Goal: Task Accomplishment & Management: Use online tool/utility

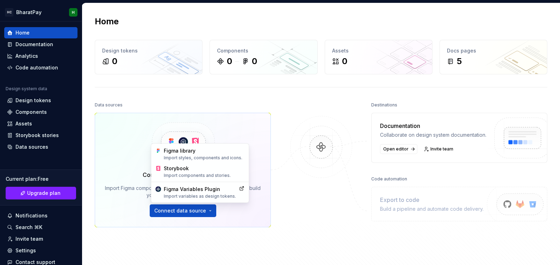
click at [183, 150] on div "Figma library Import styles, components and icons." at bounding box center [204, 153] width 81 height 13
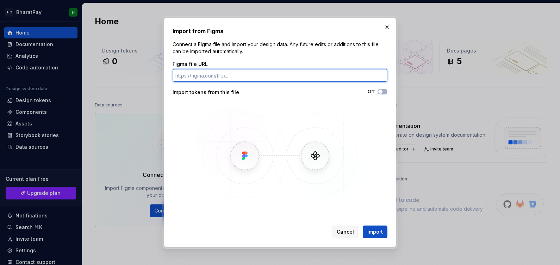
click at [202, 71] on input "Figma file URL" at bounding box center [280, 75] width 215 height 13
paste input "[URL][DOMAIN_NAME]"
click at [202, 71] on input "[URL][DOMAIN_NAME]" at bounding box center [280, 75] width 215 height 13
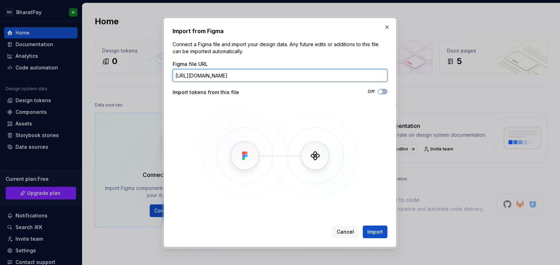
drag, startPoint x: 203, startPoint y: 75, endPoint x: 136, endPoint y: 66, distance: 68.0
click at [136, 66] on div "Import from Figma Connect a Figma file and import your design data. Any future …" at bounding box center [280, 132] width 560 height 265
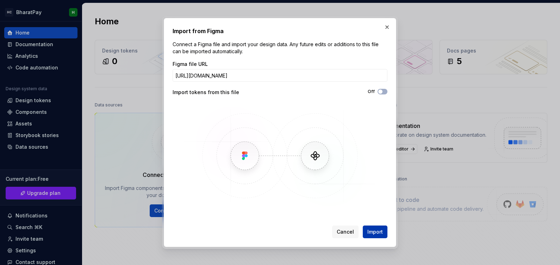
click at [372, 230] on span "Import" at bounding box center [375, 231] width 16 height 7
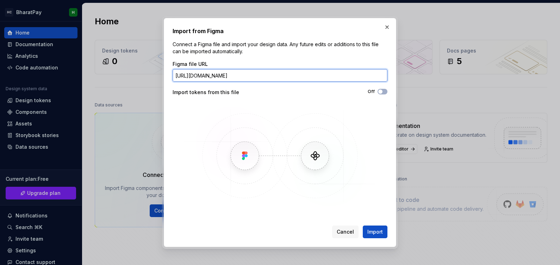
click at [227, 71] on input "[URL][DOMAIN_NAME]" at bounding box center [280, 75] width 215 height 13
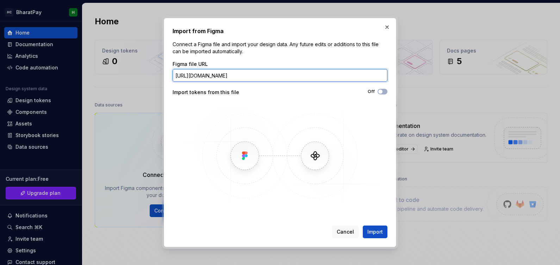
click at [227, 71] on input "[URL][DOMAIN_NAME]" at bounding box center [280, 75] width 215 height 13
paste input "[URL][DOMAIN_NAME]"
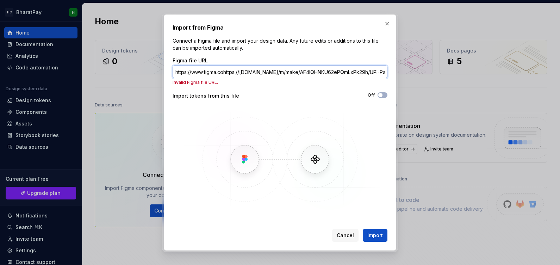
click at [227, 71] on input "https://www.figma.cohttps://[DOMAIN_NAME]/m/make/AF4lQHNKU62ePQmLxPk29h/UPI-Pay…" at bounding box center [280, 72] width 215 height 13
paste input "[DOMAIN_NAME]/"
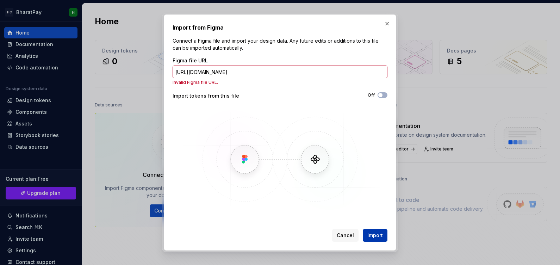
click at [376, 236] on span "Import" at bounding box center [375, 235] width 16 height 7
click at [227, 64] on div "Figma file URL [URL][DOMAIN_NAME] Invalid Figma file URL." at bounding box center [280, 71] width 215 height 28
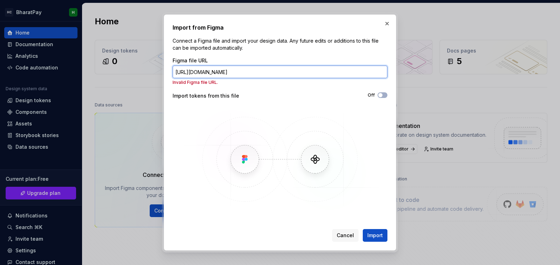
click at [231, 71] on input "[URL][DOMAIN_NAME]" at bounding box center [280, 72] width 215 height 13
paste input "[DOMAIN_NAME][URL]"
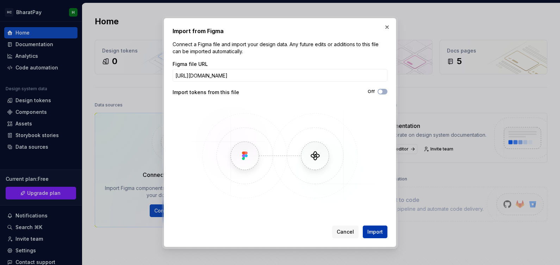
click at [378, 235] on button "Import" at bounding box center [375, 231] width 25 height 13
click at [245, 67] on div "Figma file URL" at bounding box center [280, 64] width 215 height 7
click at [247, 73] on input "[URL][DOMAIN_NAME]" at bounding box center [280, 75] width 215 height 13
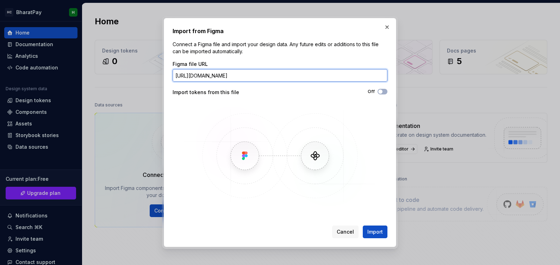
click at [217, 78] on input "[URL][DOMAIN_NAME]" at bounding box center [280, 75] width 215 height 13
paste input "node-id=0-1&t=w04DcLyVsN86IbD9-"
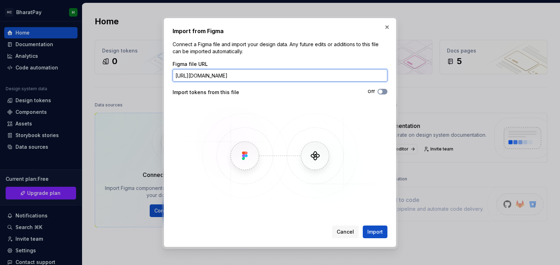
type input "[URL][DOMAIN_NAME]"
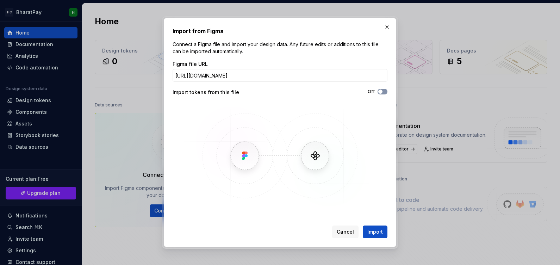
scroll to position [0, 0]
click at [385, 90] on button "Off" at bounding box center [383, 92] width 10 height 6
click at [373, 235] on span "Import" at bounding box center [375, 231] width 16 height 7
click at [390, 25] on button "button" at bounding box center [387, 27] width 10 height 10
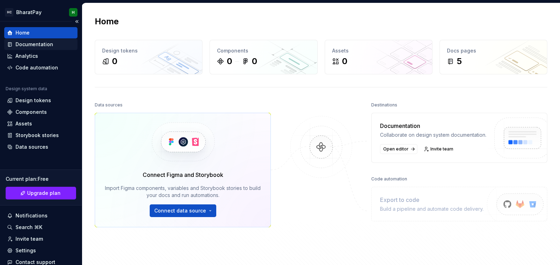
click at [36, 44] on div "Documentation" at bounding box center [35, 44] width 38 height 7
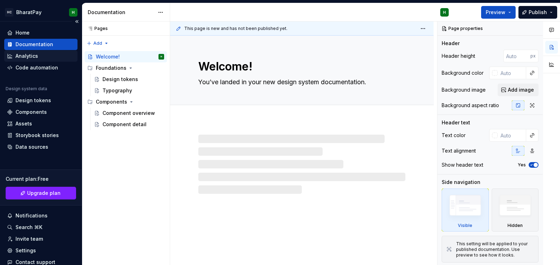
click at [34, 57] on div "Analytics" at bounding box center [27, 55] width 23 height 7
type textarea "*"
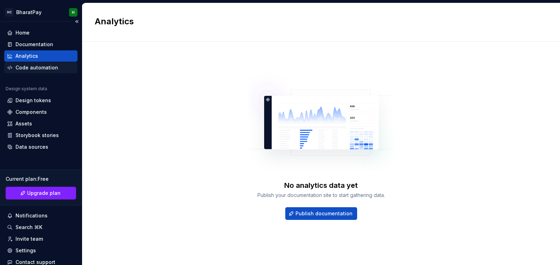
click at [42, 67] on div "Code automation" at bounding box center [37, 67] width 43 height 7
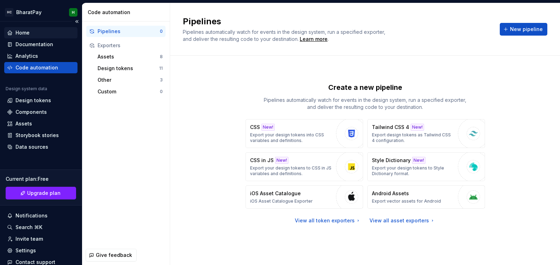
click at [23, 33] on div "Home" at bounding box center [23, 32] width 14 height 7
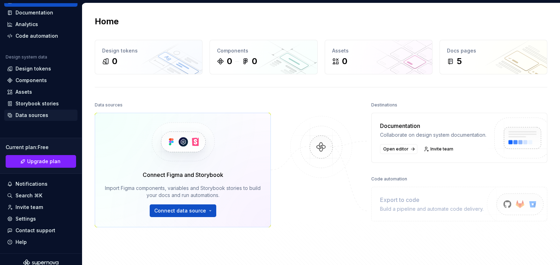
scroll to position [38, 0]
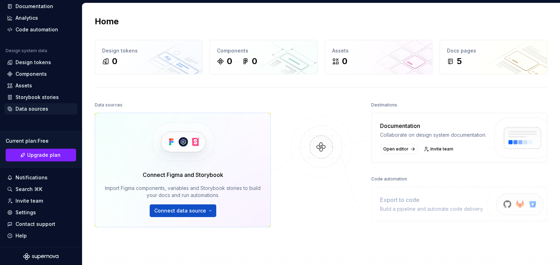
drag, startPoint x: 39, startPoint y: 141, endPoint x: 25, endPoint y: 109, distance: 34.7
click at [25, 109] on div "Data sources" at bounding box center [32, 108] width 33 height 7
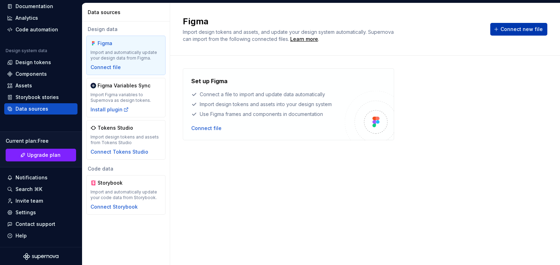
click at [526, 29] on span "Connect new file" at bounding box center [522, 29] width 42 height 7
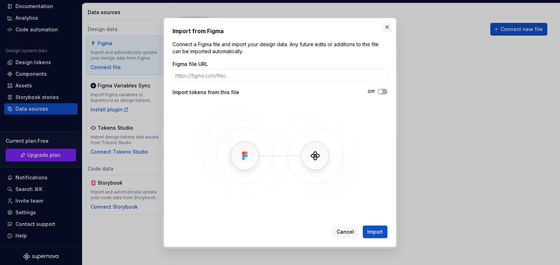
click at [388, 26] on button "button" at bounding box center [387, 27] width 10 height 10
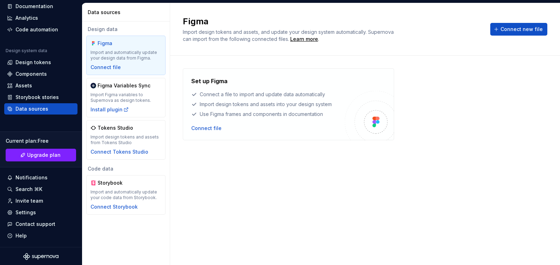
click at [376, 123] on img at bounding box center [375, 122] width 7 height 11
click at [132, 95] on div "Import Figma variables to Supernova as design tokens." at bounding box center [126, 97] width 71 height 11
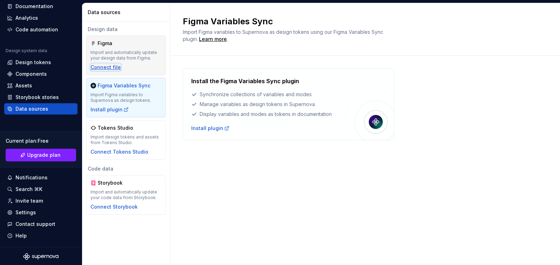
click at [110, 67] on div "Connect file" at bounding box center [106, 67] width 30 height 7
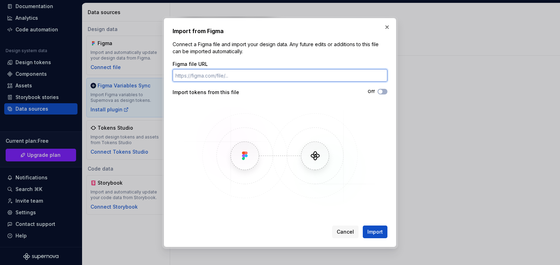
paste input "[URL][DOMAIN_NAME]"
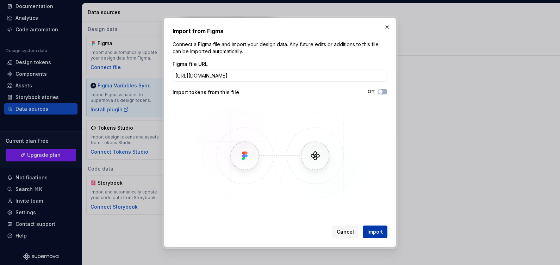
click at [379, 234] on span "Import" at bounding box center [375, 231] width 16 height 7
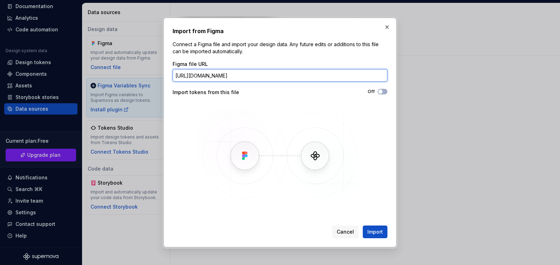
scroll to position [0, 22]
drag, startPoint x: 353, startPoint y: 76, endPoint x: 387, endPoint y: 78, distance: 34.6
click at [387, 78] on input "[URL][DOMAIN_NAME]" at bounding box center [280, 75] width 215 height 13
click at [355, 75] on input "[URL][DOMAIN_NAME]" at bounding box center [280, 75] width 215 height 13
drag, startPoint x: 355, startPoint y: 75, endPoint x: 440, endPoint y: 81, distance: 85.8
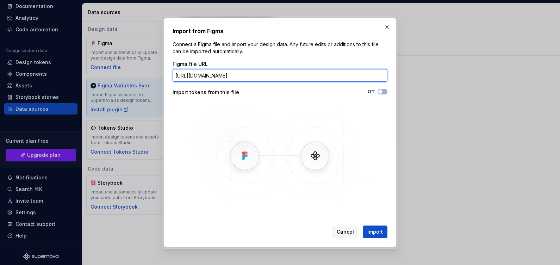
click at [440, 81] on div "Import from Figma Connect a Figma file and import your design data. Any future …" at bounding box center [280, 132] width 560 height 265
click at [363, 225] on button "Import" at bounding box center [375, 231] width 25 height 13
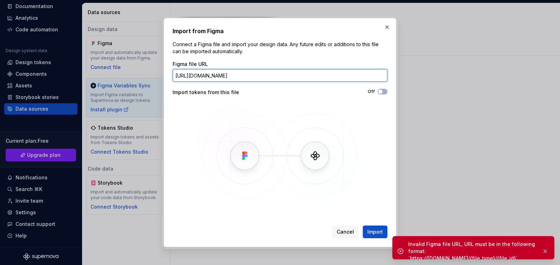
click at [247, 76] on input "[URL][DOMAIN_NAME]" at bounding box center [280, 75] width 215 height 13
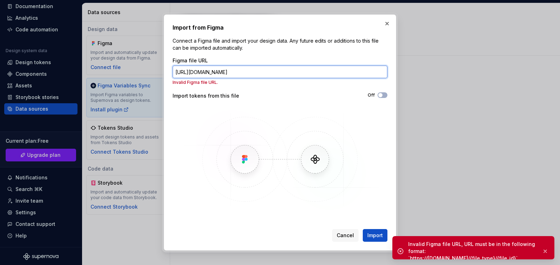
click at [363, 229] on button "Import" at bounding box center [375, 235] width 25 height 13
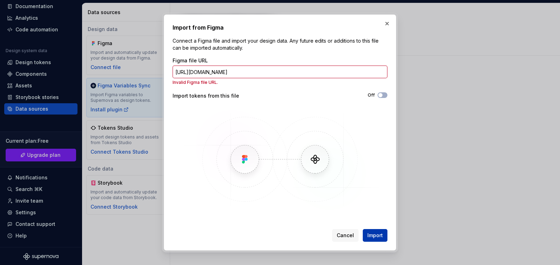
click at [373, 233] on span "Import" at bounding box center [375, 235] width 16 height 7
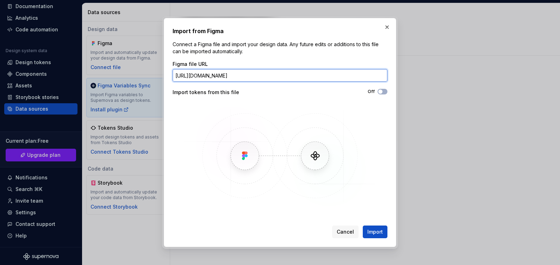
click at [299, 75] on input "[URL][DOMAIN_NAME]" at bounding box center [280, 75] width 215 height 13
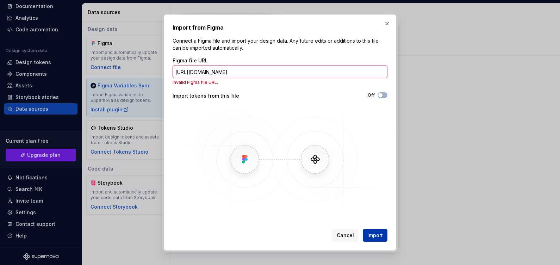
click at [374, 230] on button "Import" at bounding box center [375, 235] width 25 height 13
click at [378, 236] on span "Import" at bounding box center [375, 235] width 16 height 7
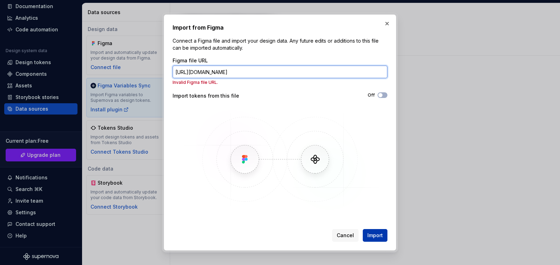
paste input "AF4lQHNKU62ePQmLxPk29h"
click at [244, 72] on input "[URL][DOMAIN_NAME]" at bounding box center [280, 72] width 215 height 13
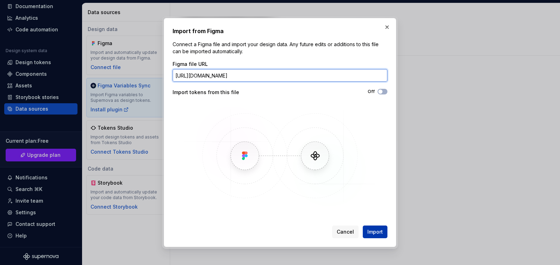
type input "[URL][DOMAIN_NAME]"
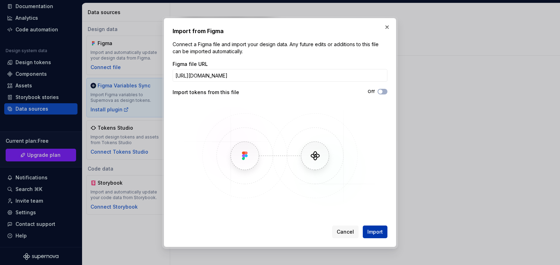
click at [372, 233] on span "Import" at bounding box center [375, 231] width 16 height 7
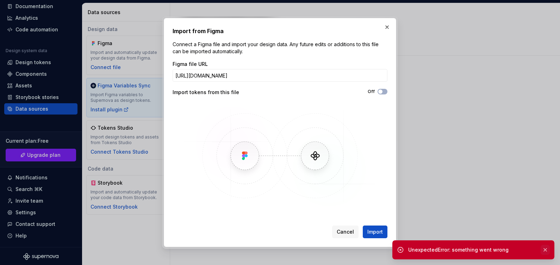
click at [543, 248] on button "button" at bounding box center [545, 250] width 9 height 10
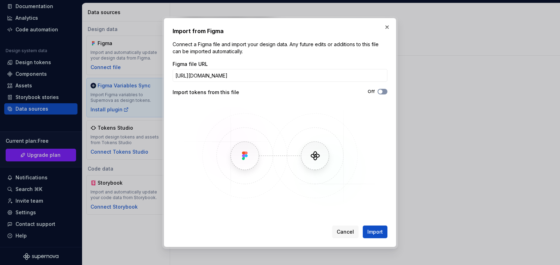
click at [383, 92] on icon "button" at bounding box center [381, 91] width 6 height 4
click at [377, 232] on span "Import" at bounding box center [375, 231] width 16 height 7
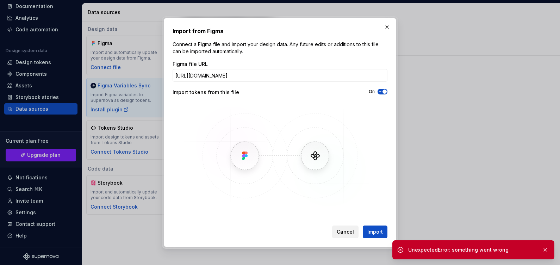
click at [351, 231] on span "Cancel" at bounding box center [345, 231] width 17 height 7
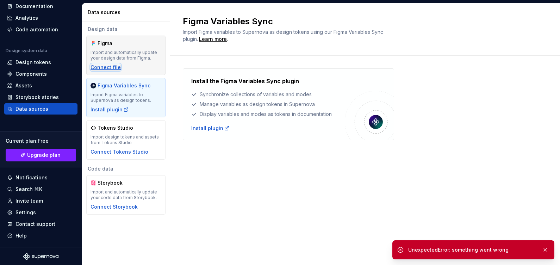
click at [112, 64] on div "Connect file" at bounding box center [106, 67] width 30 height 7
